Goal: Transaction & Acquisition: Purchase product/service

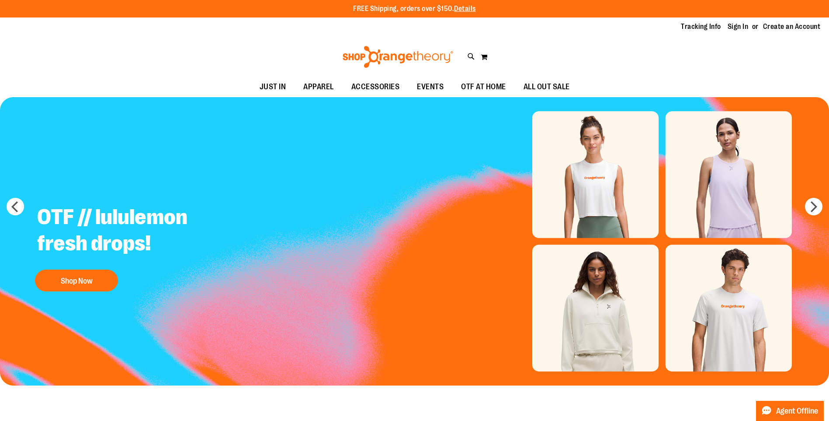
click at [734, 25] on link "Sign In" at bounding box center [738, 27] width 21 height 10
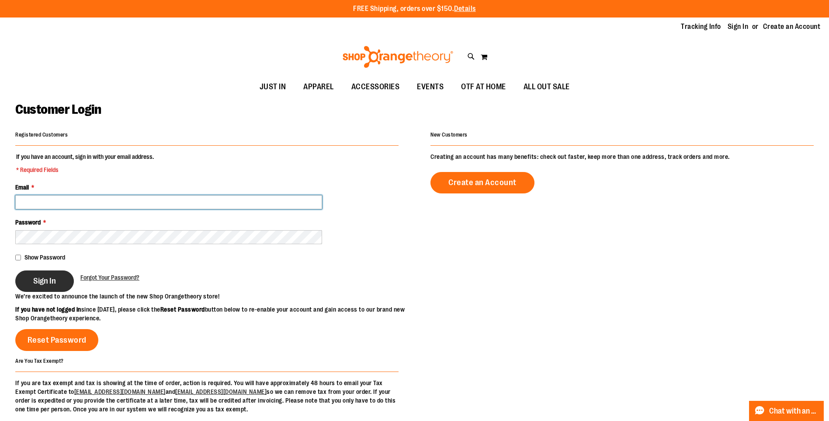
type input "**********"
click at [31, 290] on button "Sign In" at bounding box center [44, 280] width 59 height 21
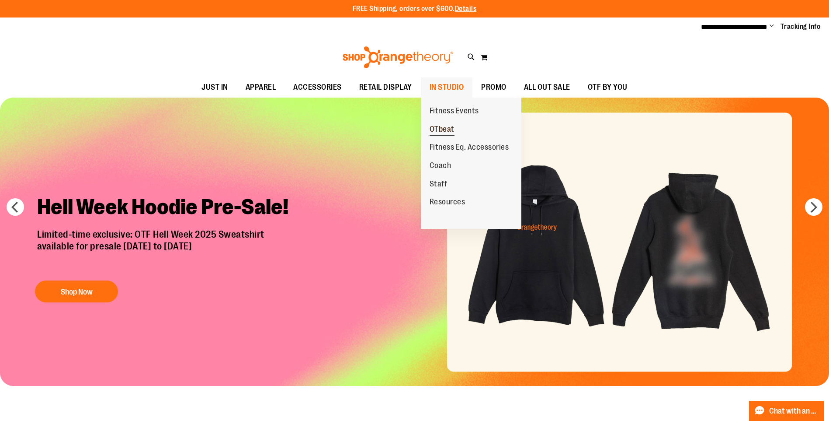
type input "**********"
click at [440, 131] on span "OTbeat" at bounding box center [442, 130] width 25 height 11
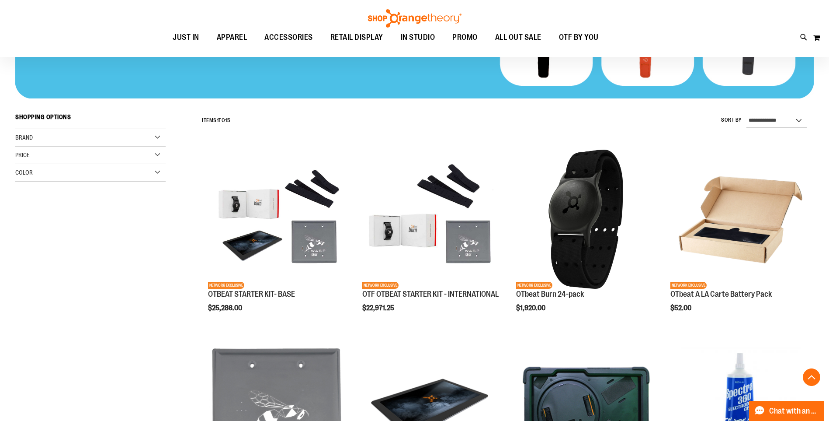
scroll to position [262, 0]
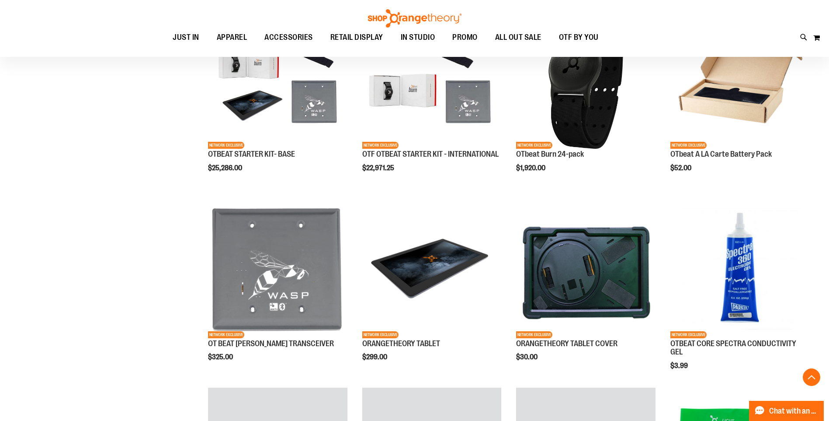
scroll to position [349, 0]
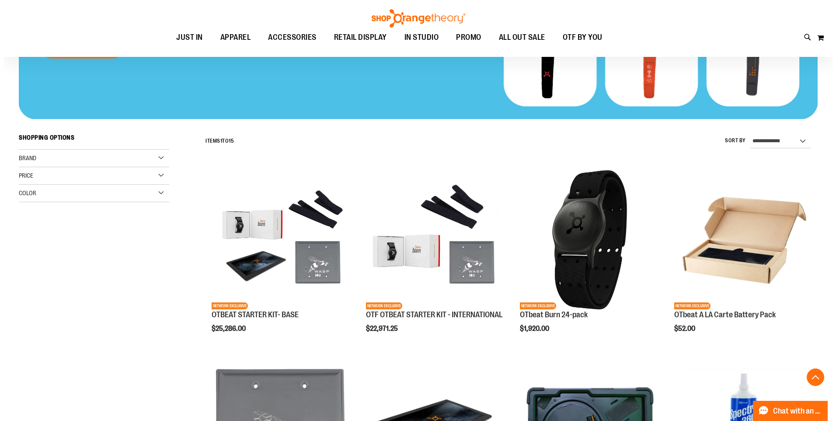
scroll to position [262, 0]
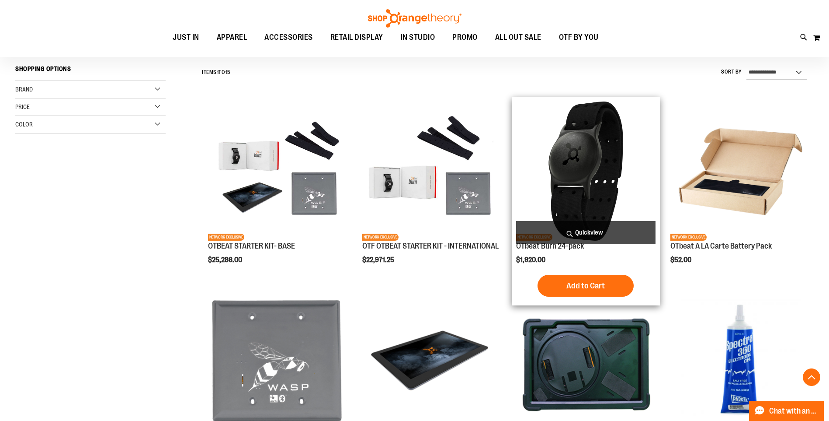
type input "**********"
click at [534, 242] on span "Quickview" at bounding box center [585, 232] width 139 height 23
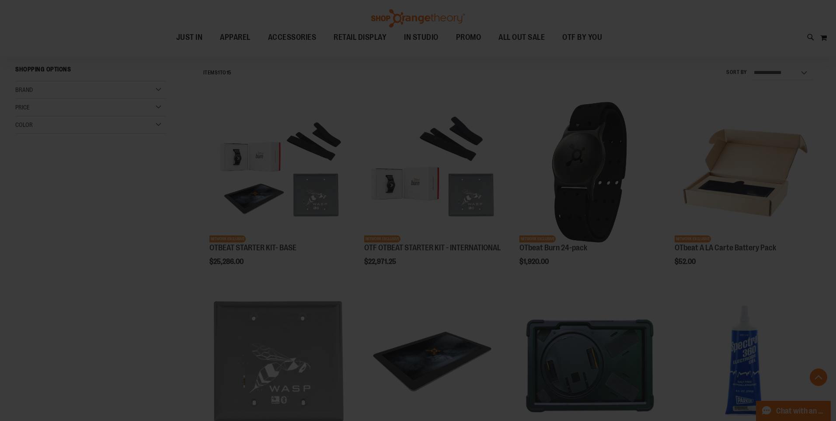
scroll to position [0, 0]
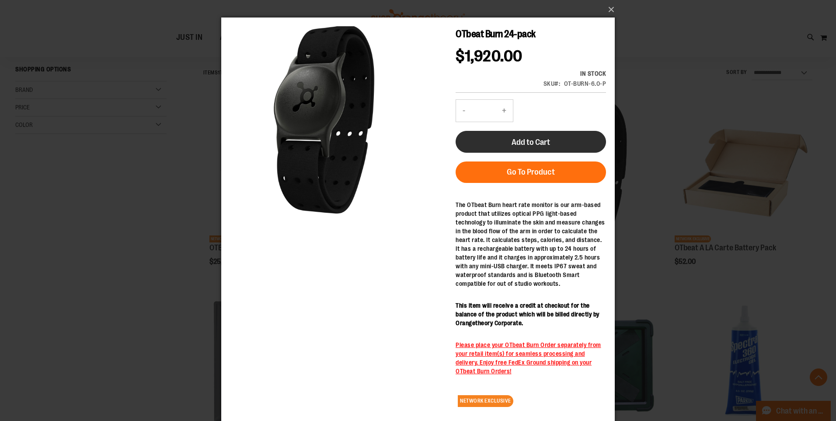
click at [511, 145] on span "Add to Cart" at bounding box center [530, 142] width 38 height 10
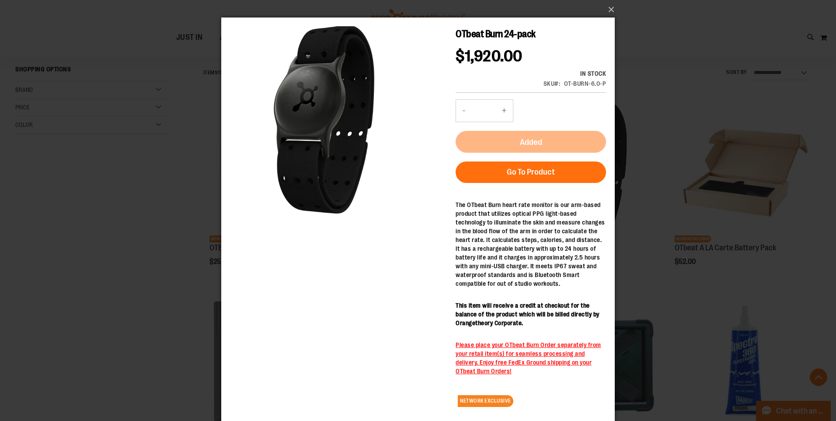
scroll to position [1, 0]
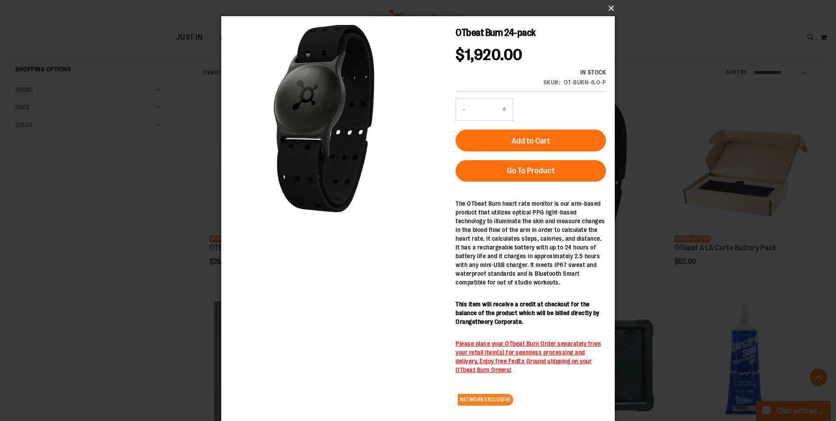
click at [601, 7] on button "×" at bounding box center [420, 8] width 393 height 19
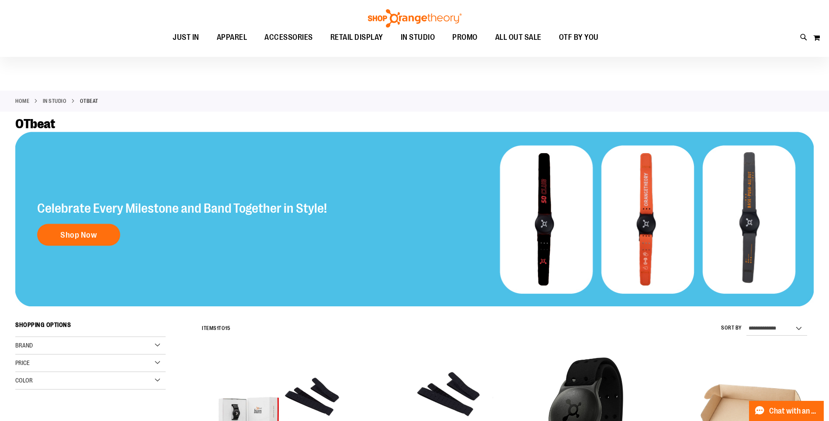
scroll to position [0, 0]
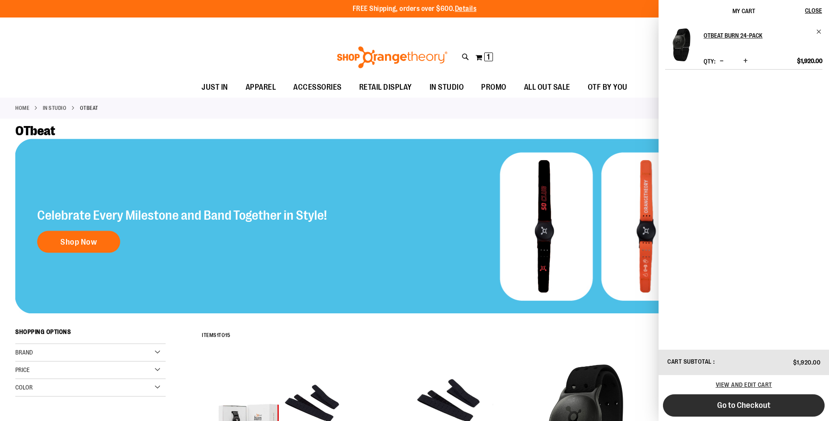
click at [713, 406] on button "Go to Checkout" at bounding box center [744, 405] width 162 height 22
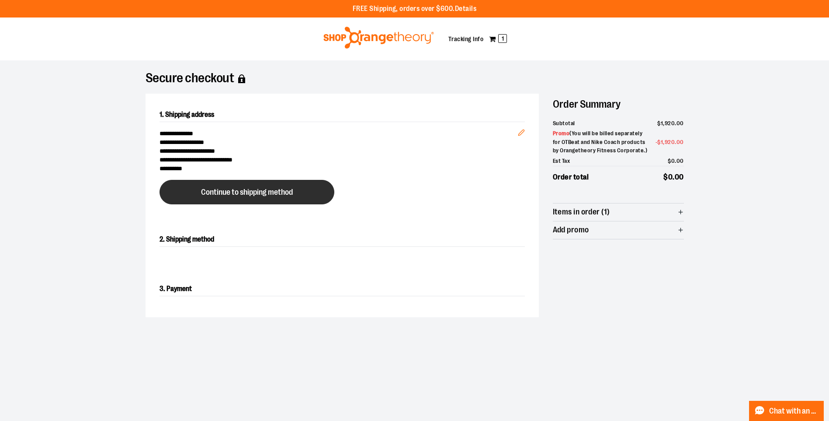
click at [226, 196] on button "Continue to shipping method" at bounding box center [247, 192] width 175 height 24
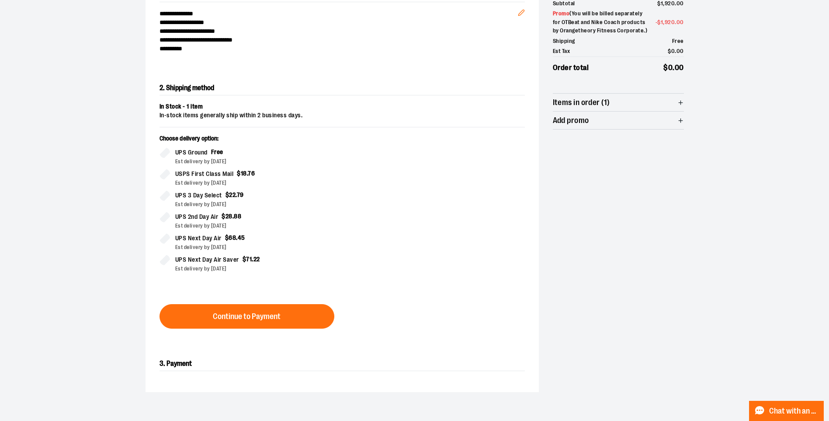
scroll to position [149, 0]
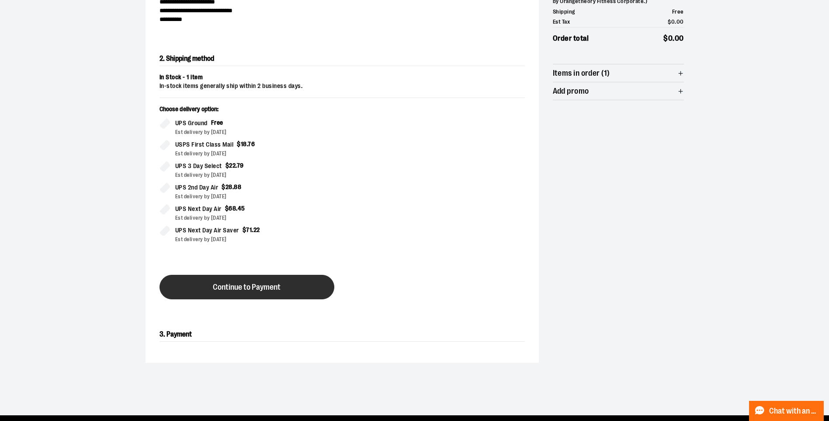
click at [249, 291] on span "Continue to Payment" at bounding box center [247, 287] width 68 height 8
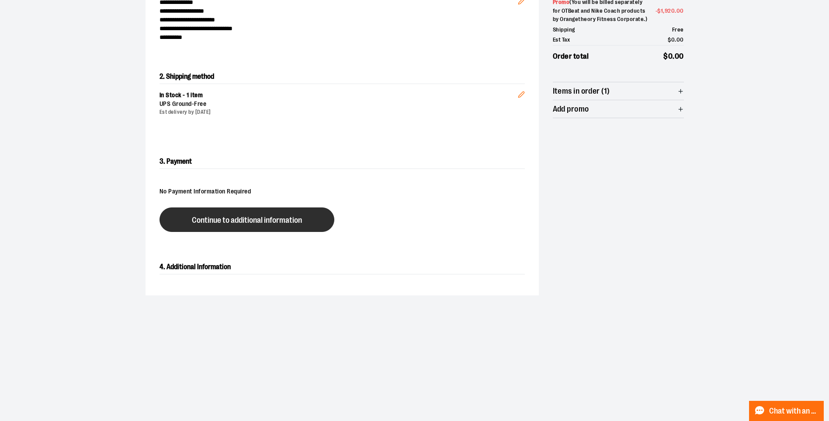
scroll to position [44, 0]
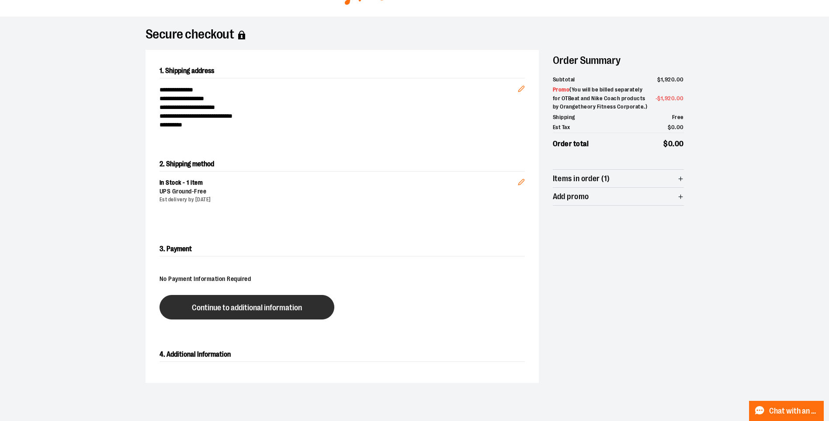
click at [229, 310] on span "Continue to additional information" at bounding box center [247, 307] width 110 height 8
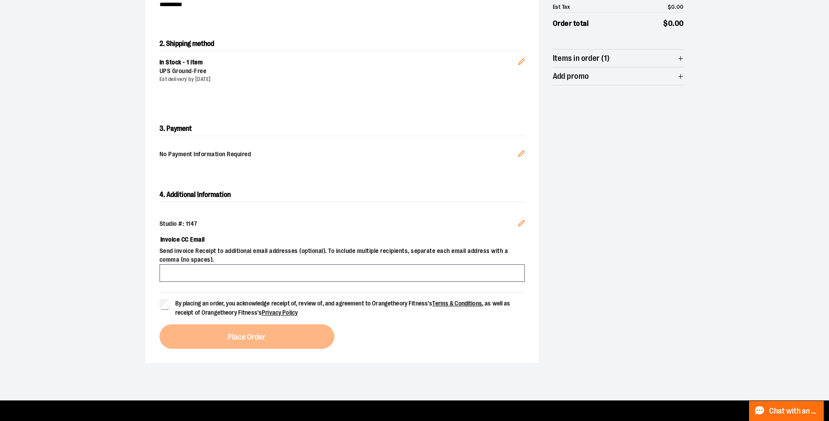
scroll to position [175, 0]
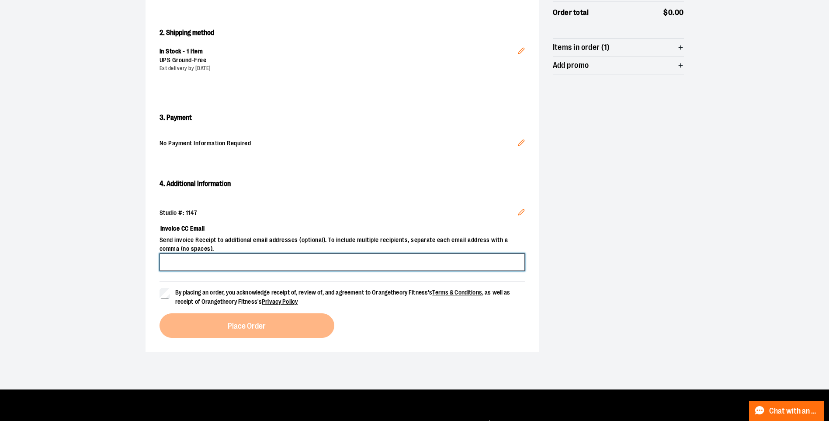
click at [177, 259] on input "Invoice CC Email" at bounding box center [342, 261] width 365 height 17
type input "**********"
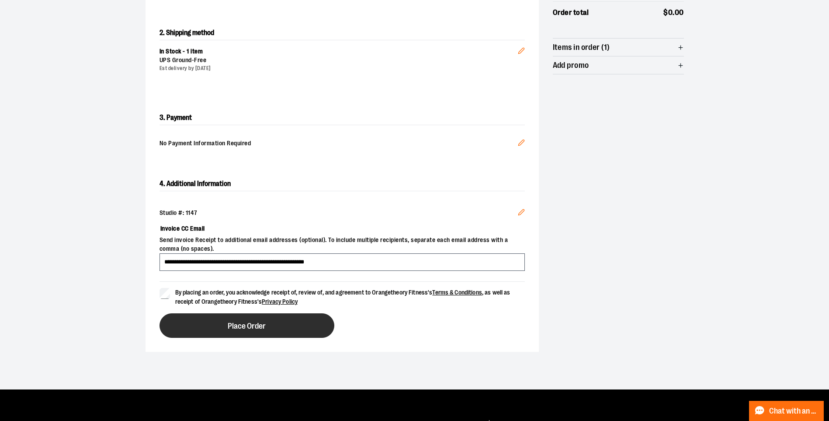
click at [262, 327] on span "Place Order" at bounding box center [247, 326] width 38 height 8
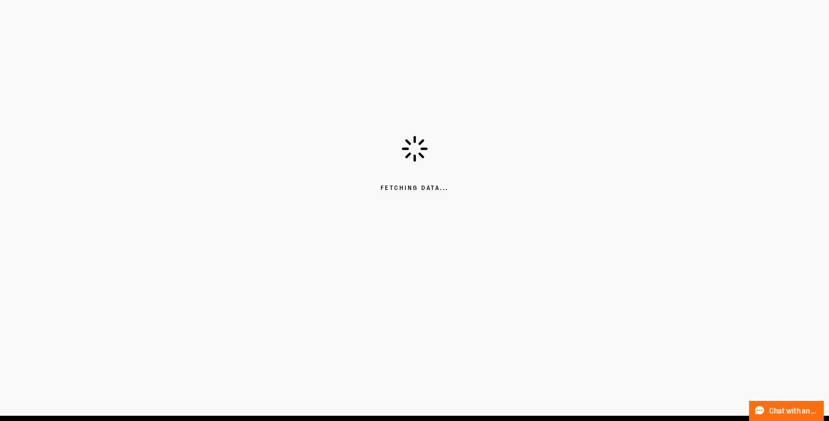
scroll to position [87, 0]
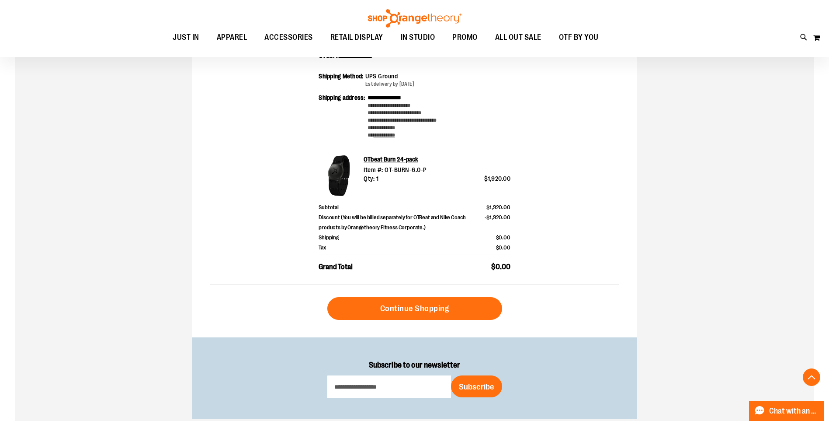
scroll to position [262, 0]
